Goal: Book appointment/travel/reservation

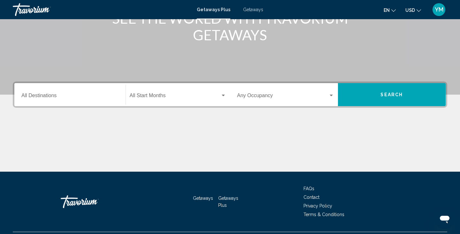
scroll to position [107, 0]
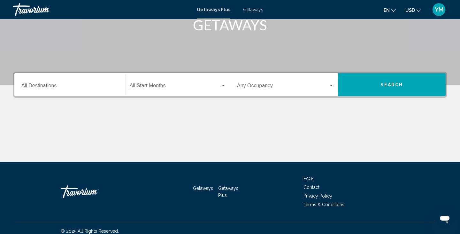
click at [47, 85] on input "Destination All Destinations" at bounding box center [69, 87] width 97 height 6
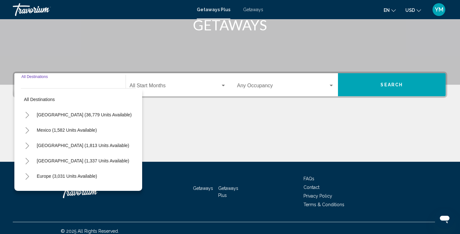
scroll to position [113, 0]
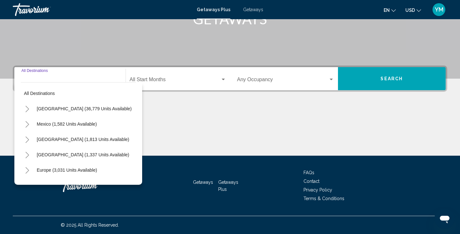
click at [29, 107] on icon "Toggle United States (36,779 units available)" at bounding box center [27, 109] width 5 height 6
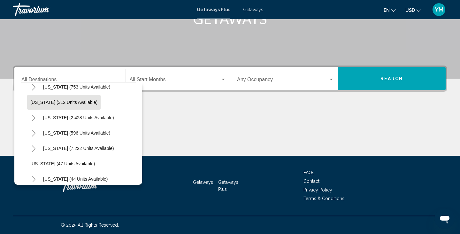
scroll to position [52, 0]
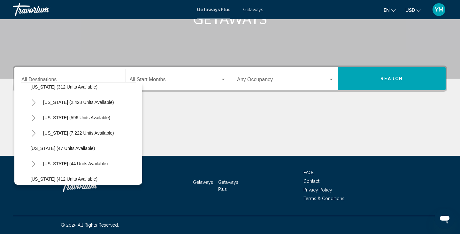
click at [35, 133] on icon "Toggle Florida (7,222 units available)" at bounding box center [33, 133] width 5 height 6
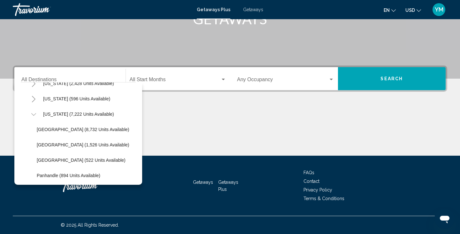
scroll to position [72, 0]
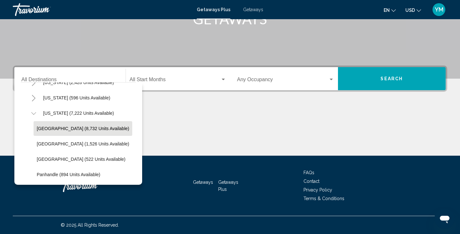
click at [43, 127] on span "[GEOGRAPHIC_DATA] (8,732 units available)" at bounding box center [83, 128] width 92 height 5
type input "**********"
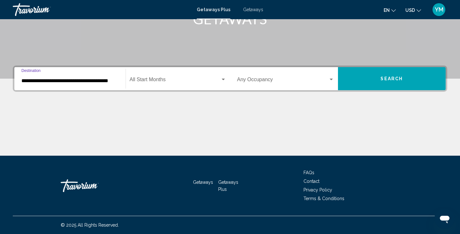
click at [156, 78] on span "Search widget" at bounding box center [175, 81] width 91 height 6
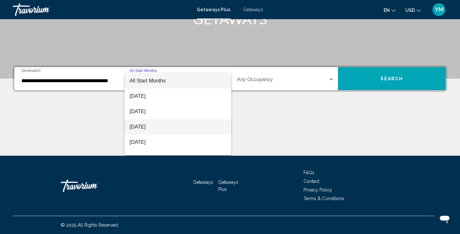
click at [150, 125] on span "[DATE]" at bounding box center [178, 126] width 97 height 15
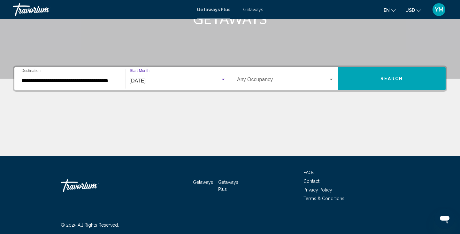
click at [263, 82] on span "Search widget" at bounding box center [282, 81] width 91 height 6
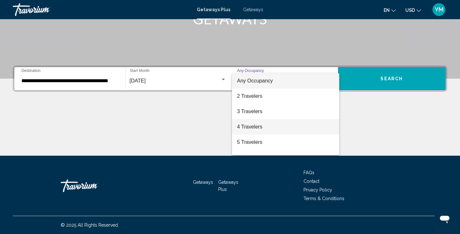
click at [252, 126] on span "4 Travelers" at bounding box center [285, 126] width 97 height 15
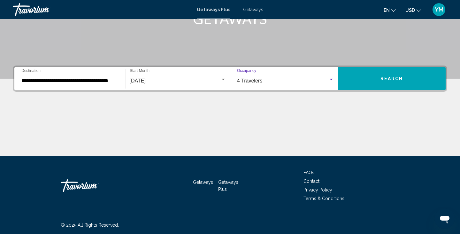
click at [393, 72] on button "Search" at bounding box center [392, 78] width 108 height 23
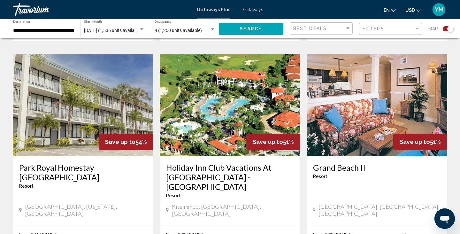
scroll to position [465, 0]
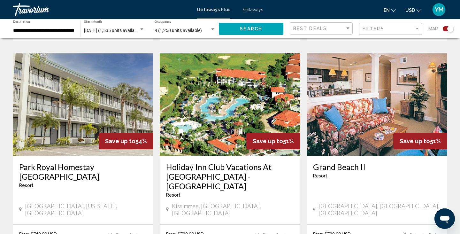
click at [214, 100] on img "Main content" at bounding box center [230, 104] width 141 height 102
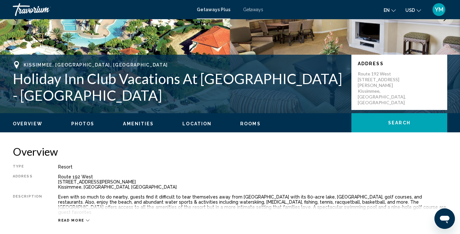
scroll to position [104, 0]
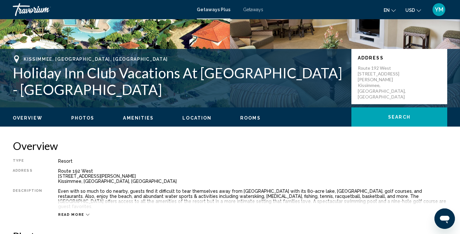
click at [36, 117] on span "Overview" at bounding box center [28, 117] width 30 height 5
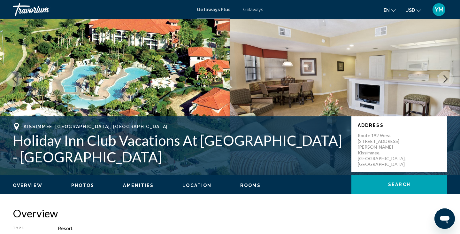
scroll to position [0, 0]
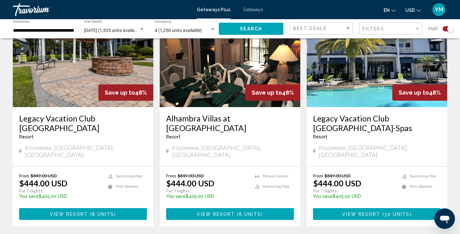
scroll to position [1043, 0]
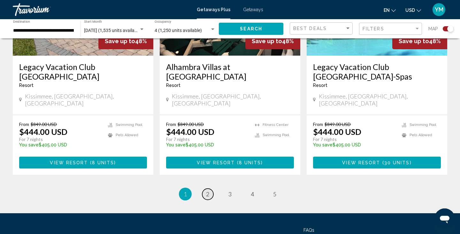
click at [206, 190] on span "2" at bounding box center [207, 193] width 3 height 7
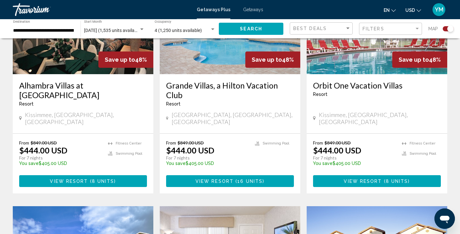
scroll to position [297, 0]
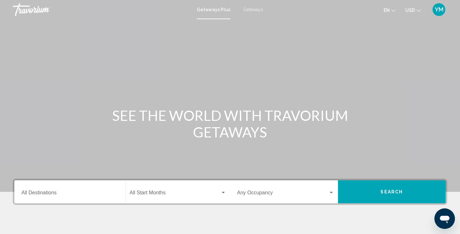
click at [45, 190] on div "Destination All Destinations" at bounding box center [69, 192] width 97 height 20
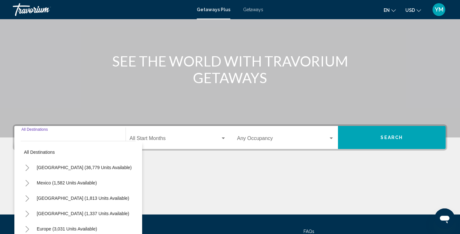
scroll to position [113, 0]
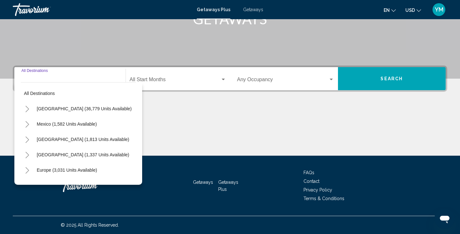
click at [28, 107] on icon "Toggle United States (36,779 units available)" at bounding box center [27, 109] width 5 height 6
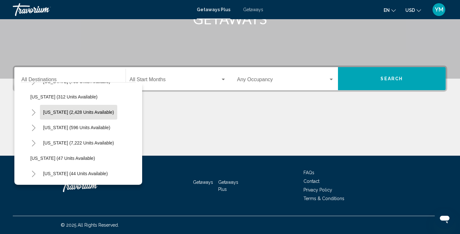
scroll to position [45, 0]
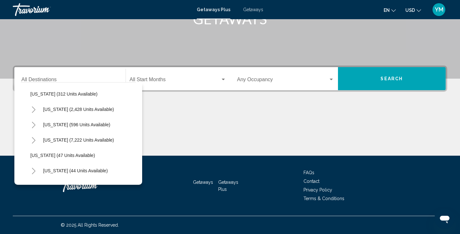
click at [34, 138] on icon "Toggle Florida (7,222 units available)" at bounding box center [33, 140] width 5 height 6
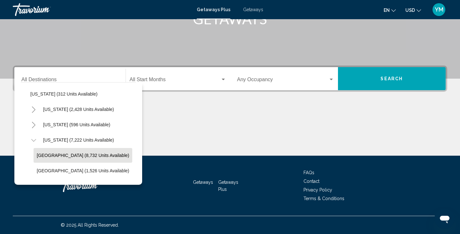
click at [50, 155] on span "[GEOGRAPHIC_DATA] (8,732 units available)" at bounding box center [83, 155] width 92 height 5
type input "**********"
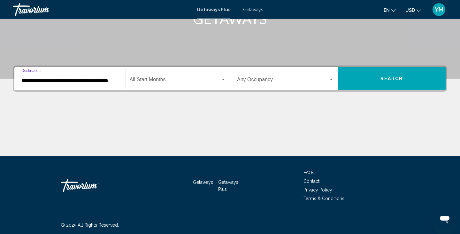
click at [152, 82] on span "Search widget" at bounding box center [175, 81] width 91 height 6
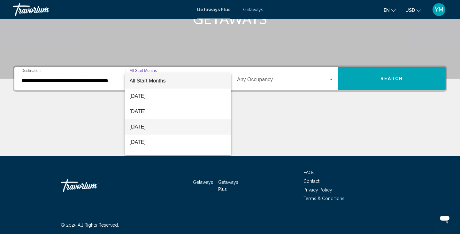
click at [144, 128] on span "[DATE]" at bounding box center [178, 126] width 97 height 15
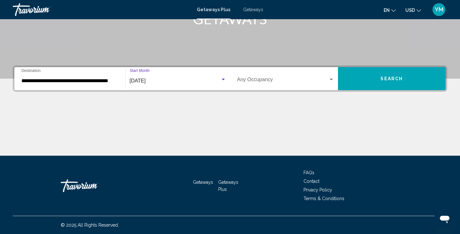
click at [257, 79] on span "Search widget" at bounding box center [282, 81] width 91 height 6
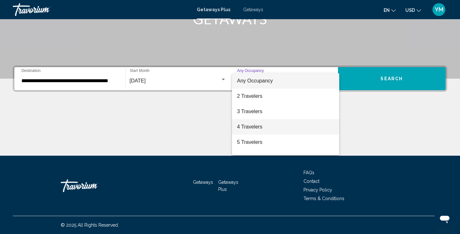
click at [247, 126] on span "4 Travelers" at bounding box center [285, 126] width 97 height 15
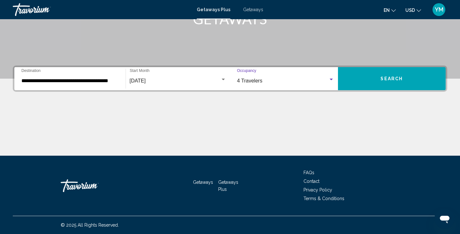
click at [364, 78] on button "Search" at bounding box center [392, 78] width 108 height 23
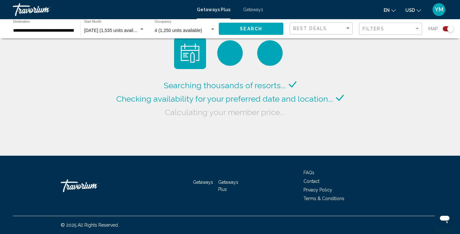
click at [251, 10] on span "Getaways" at bounding box center [253, 9] width 20 height 5
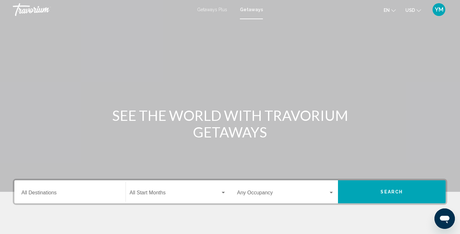
click at [31, 194] on input "Destination All Destinations" at bounding box center [69, 194] width 97 height 6
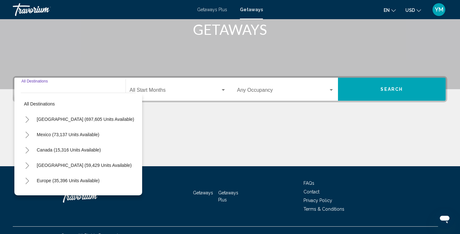
scroll to position [113, 0]
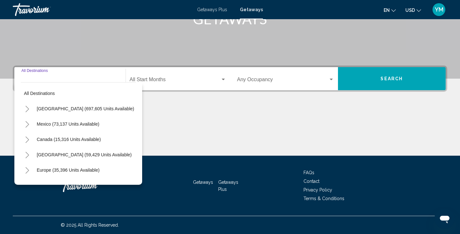
click at [27, 108] on icon "Toggle United States (697,605 units available)" at bounding box center [27, 109] width 5 height 6
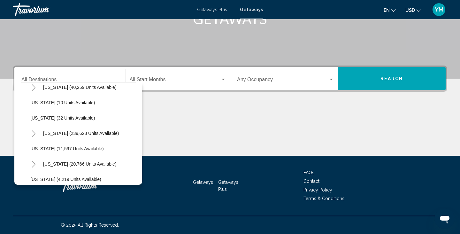
scroll to position [99, 0]
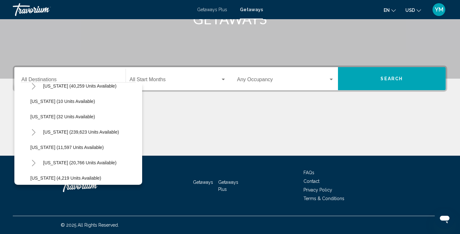
click at [34, 131] on icon "Toggle Florida (239,623 units available)" at bounding box center [33, 132] width 5 height 6
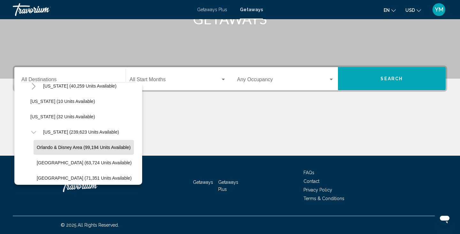
click at [47, 147] on span "Orlando & Disney Area (99,194 units available)" at bounding box center [84, 147] width 94 height 5
type input "**********"
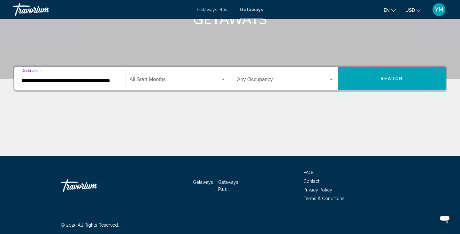
click at [157, 79] on span "Search widget" at bounding box center [175, 81] width 91 height 6
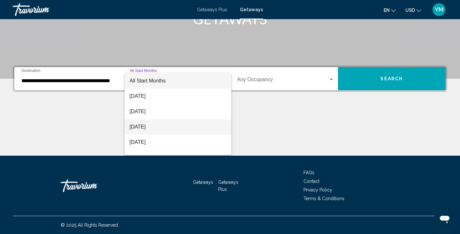
click at [148, 125] on span "October 2025" at bounding box center [178, 126] width 97 height 15
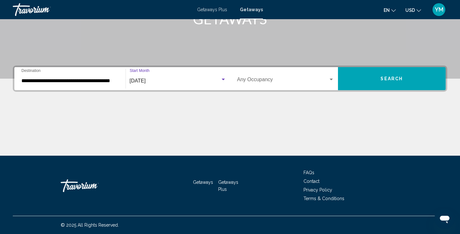
click at [257, 79] on span "Search widget" at bounding box center [282, 81] width 91 height 6
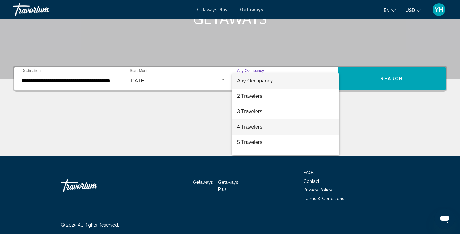
click at [252, 127] on span "4 Travelers" at bounding box center [285, 126] width 97 height 15
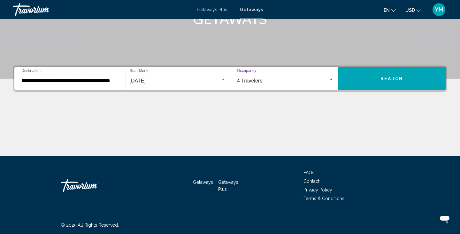
click at [388, 80] on span "Search" at bounding box center [391, 78] width 22 height 5
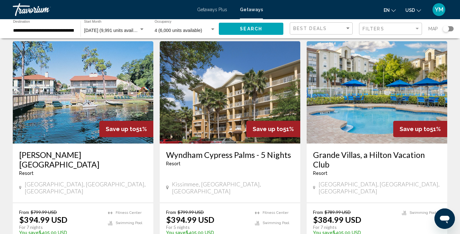
scroll to position [725, 0]
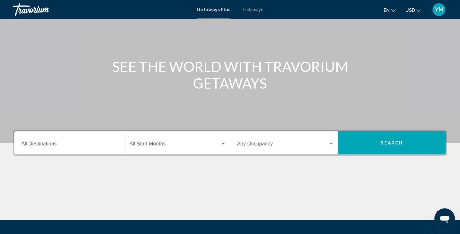
scroll to position [47, 0]
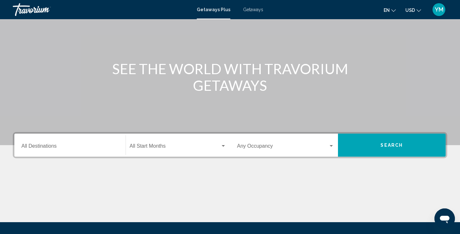
click at [250, 10] on span "Getaways" at bounding box center [253, 9] width 20 height 5
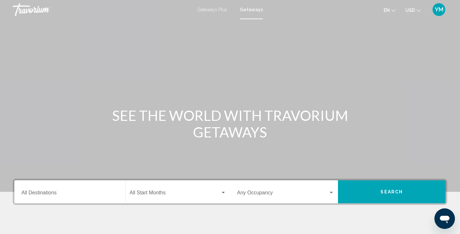
click at [26, 193] on input "Destination All Destinations" at bounding box center [69, 194] width 97 height 6
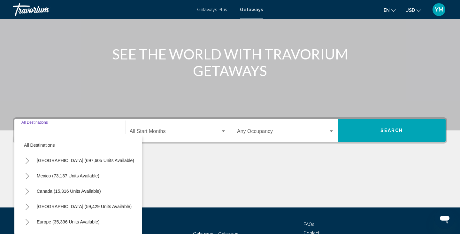
scroll to position [113, 0]
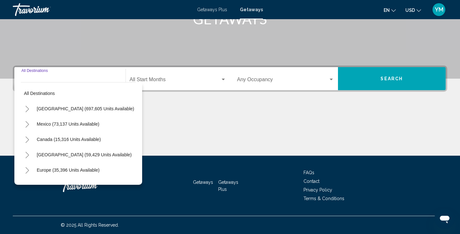
click at [26, 107] on icon "Toggle United States (697,605 units available)" at bounding box center [27, 109] width 5 height 6
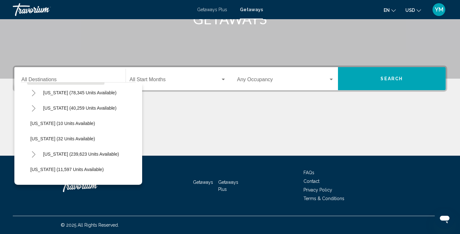
scroll to position [85, 0]
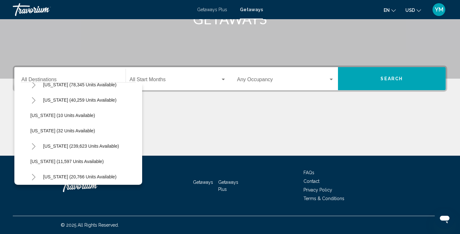
click at [33, 144] on icon "Toggle Florida (239,623 units available)" at bounding box center [33, 146] width 5 height 6
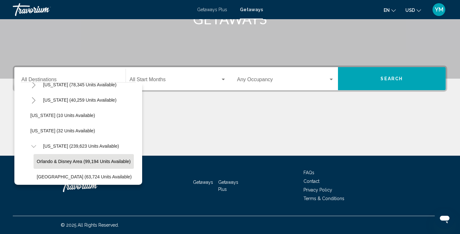
click at [50, 160] on span "Orlando & Disney Area (99,194 units available)" at bounding box center [84, 161] width 94 height 5
type input "**********"
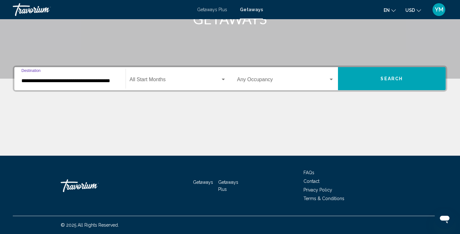
click at [156, 80] on span "Search widget" at bounding box center [175, 81] width 91 height 6
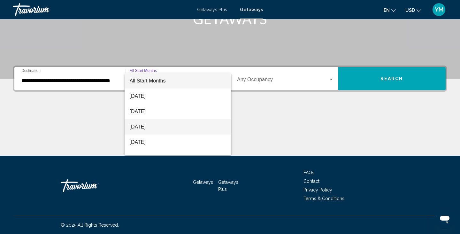
click at [150, 124] on span "[DATE]" at bounding box center [178, 126] width 97 height 15
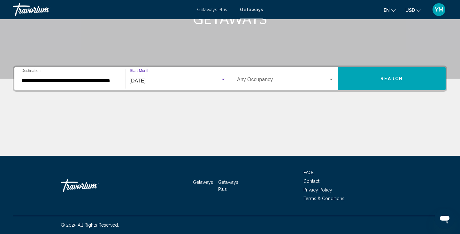
click at [267, 75] on div "Occupancy Any Occupancy" at bounding box center [285, 79] width 97 height 20
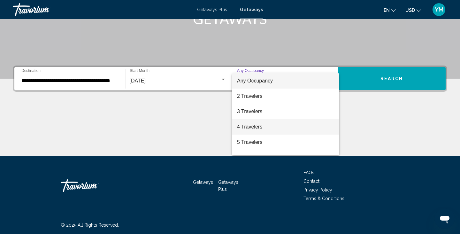
click at [257, 126] on span "4 Travelers" at bounding box center [285, 126] width 97 height 15
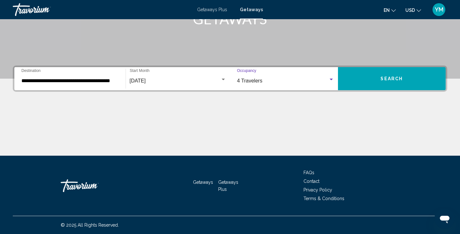
click at [380, 76] on button "Search" at bounding box center [392, 78] width 108 height 23
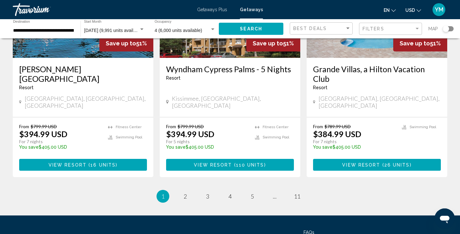
scroll to position [806, 0]
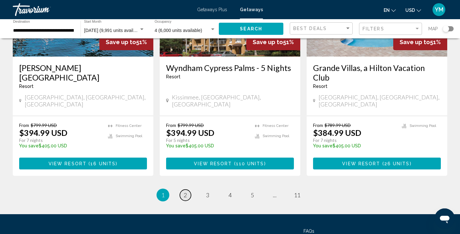
click at [186, 191] on span "2" at bounding box center [185, 194] width 3 height 7
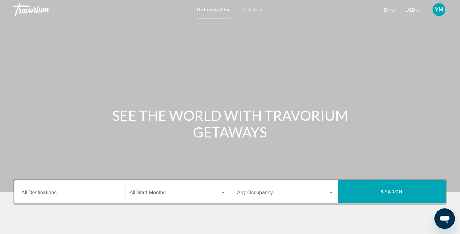
click at [41, 193] on input "Destination All Destinations" at bounding box center [69, 194] width 97 height 6
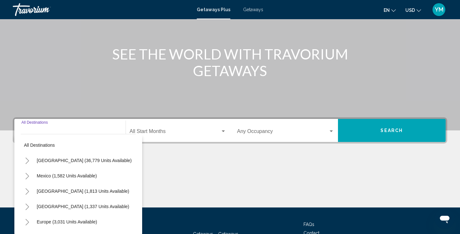
scroll to position [113, 0]
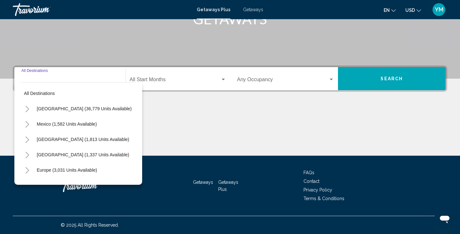
click at [26, 108] on icon "Toggle United States (36,779 units available)" at bounding box center [27, 109] width 5 height 6
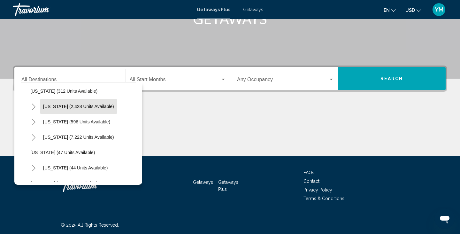
scroll to position [53, 0]
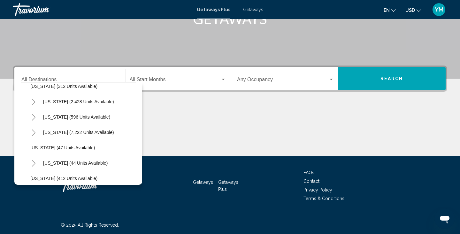
click at [35, 132] on icon "Toggle Florida (7,222 units available)" at bounding box center [33, 132] width 5 height 6
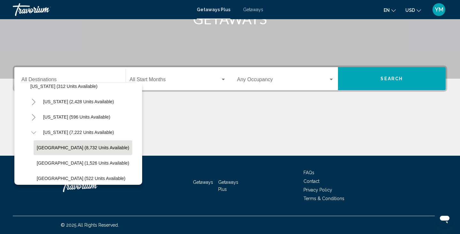
click at [50, 148] on span "[GEOGRAPHIC_DATA] (8,732 units available)" at bounding box center [83, 147] width 92 height 5
type input "**********"
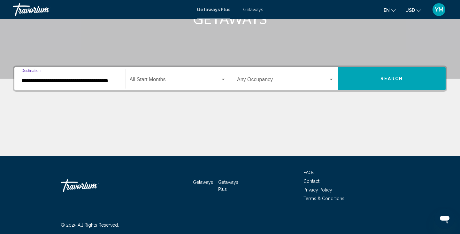
click at [146, 77] on div "Start Month All Start Months" at bounding box center [178, 79] width 97 height 20
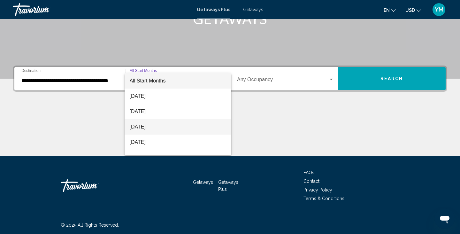
click at [148, 125] on span "[DATE]" at bounding box center [178, 126] width 97 height 15
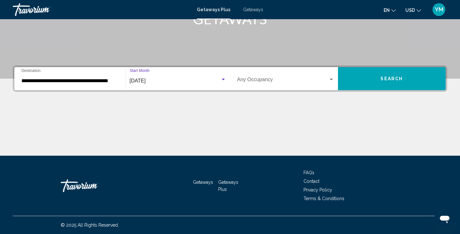
click at [265, 79] on span "Search widget" at bounding box center [282, 81] width 91 height 6
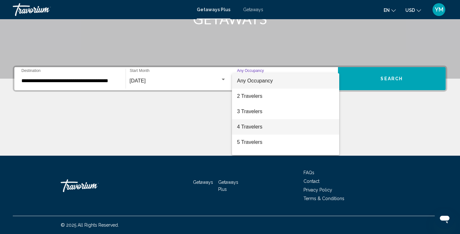
click at [256, 125] on span "4 Travelers" at bounding box center [285, 126] width 97 height 15
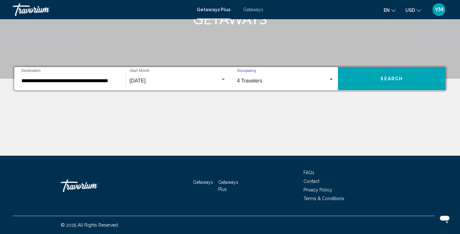
click at [389, 76] on span "Search" at bounding box center [391, 78] width 22 height 5
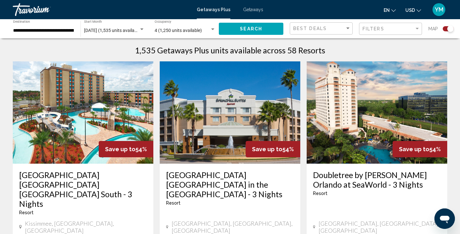
scroll to position [204, 0]
